Goal: Information Seeking & Learning: Learn about a topic

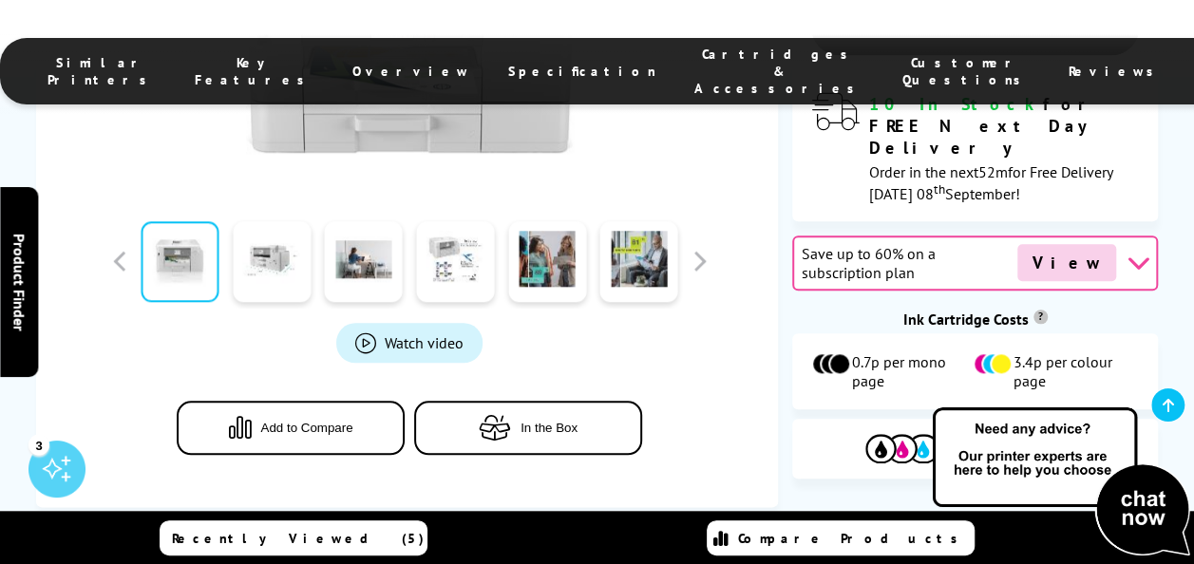
scroll to position [950, 0]
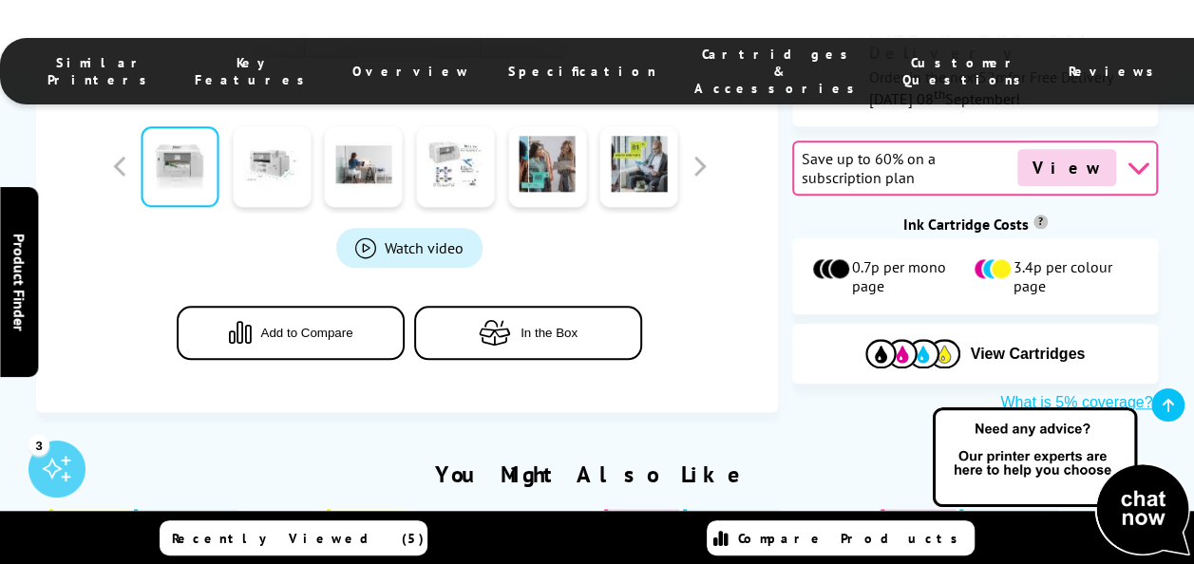
click at [536, 326] on span "In the Box" at bounding box center [549, 333] width 57 height 14
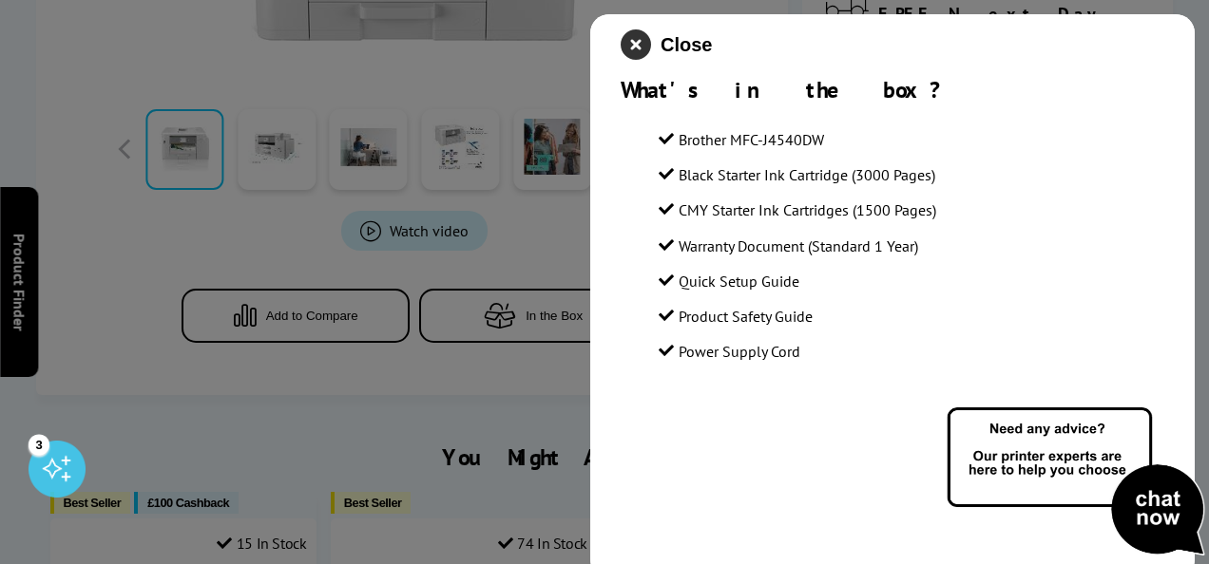
click at [624, 45] on icon "close modal" at bounding box center [635, 44] width 30 height 30
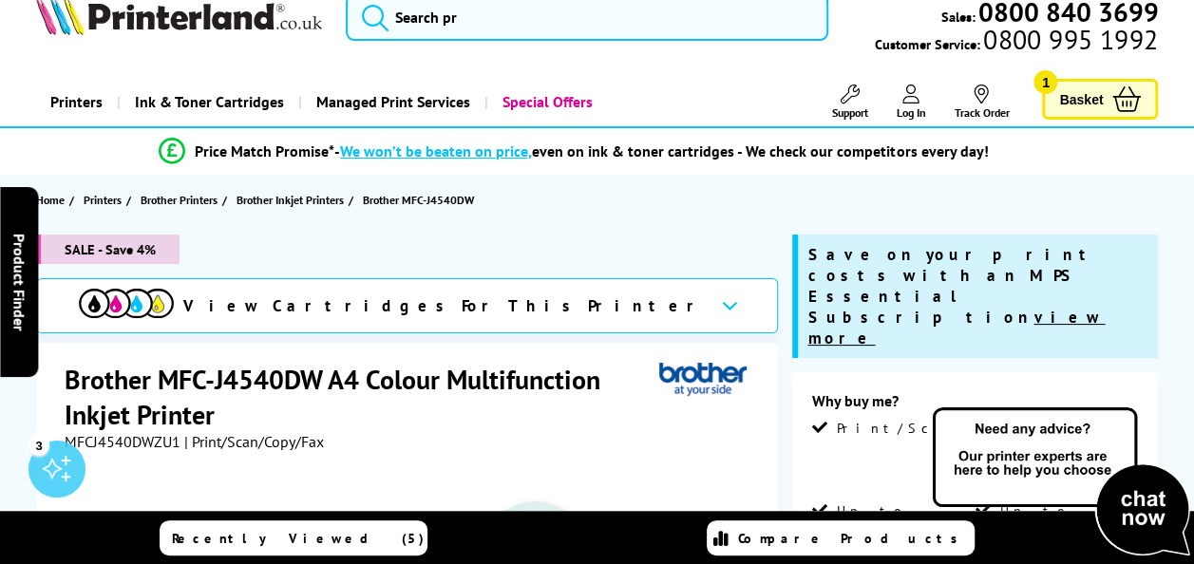
scroll to position [0, 0]
